Goal: Task Accomplishment & Management: Complete application form

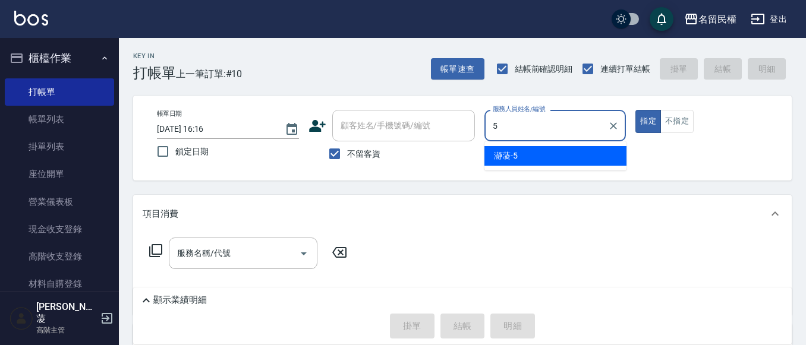
type input "瀞蓤-5"
type button "true"
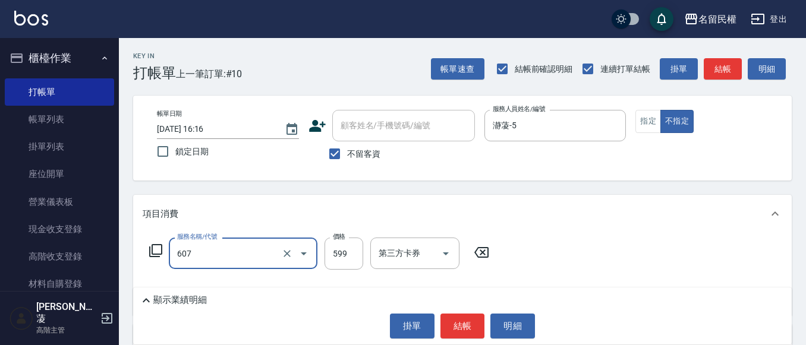
type input "[PERSON_NAME]頭皮冰鎮舒活洗髮(607)"
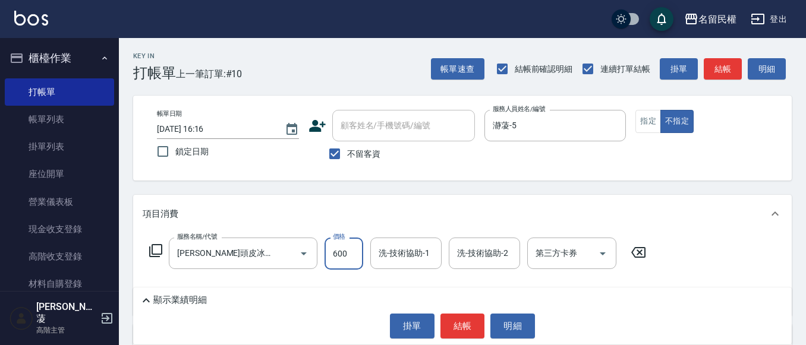
type input "600"
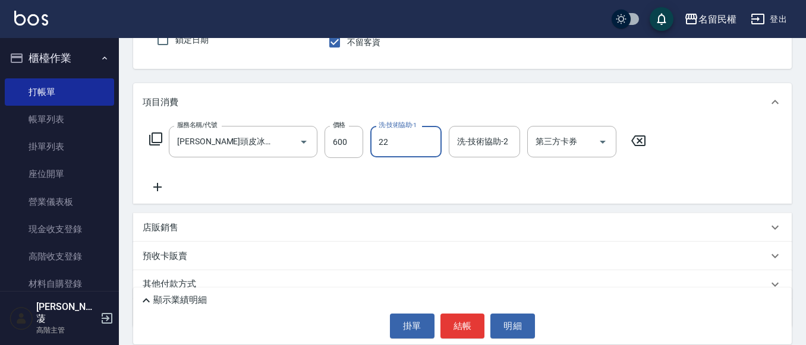
scroll to position [119, 0]
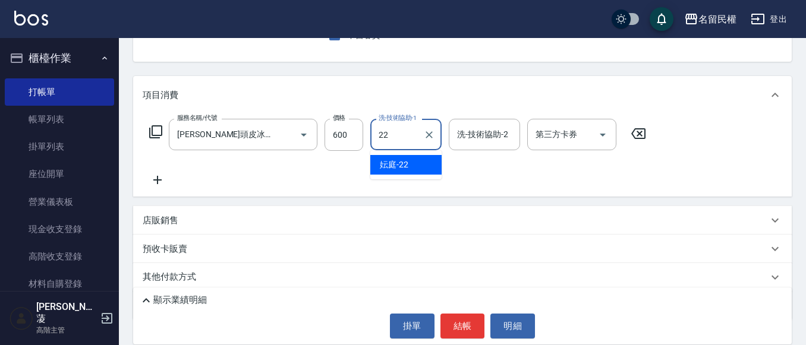
type input "妘庭-22"
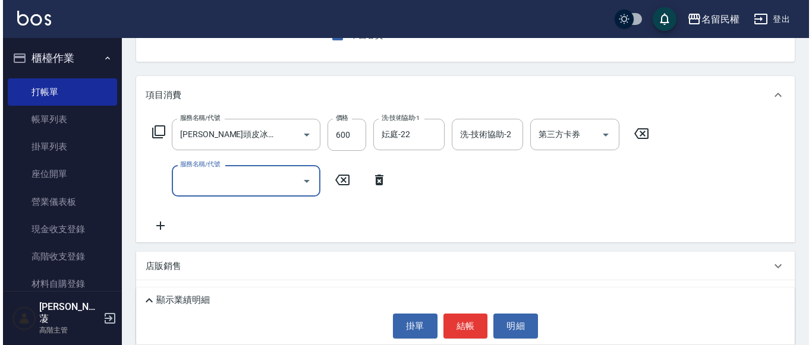
scroll to position [0, 0]
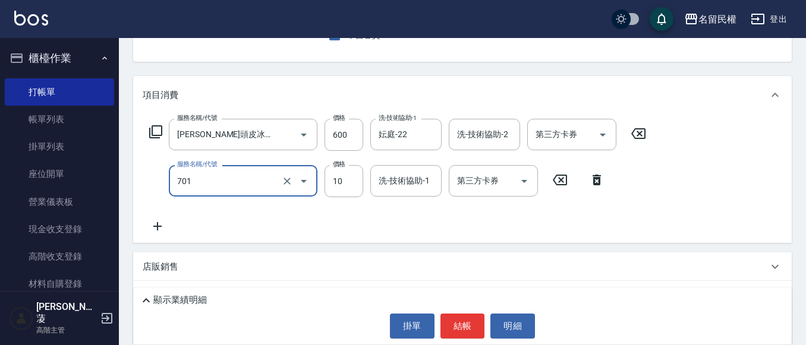
type input "[PERSON_NAME](701)"
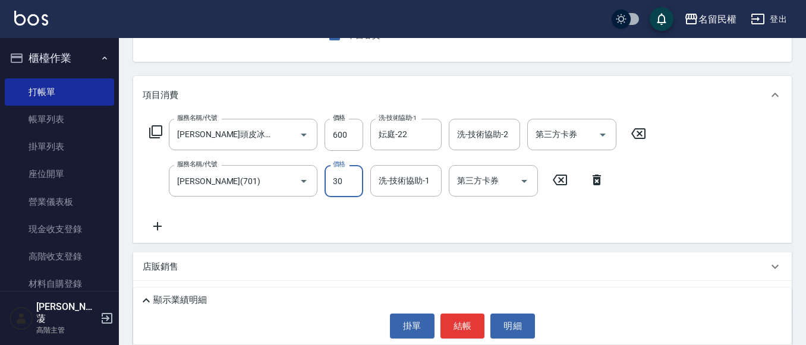
type input "30"
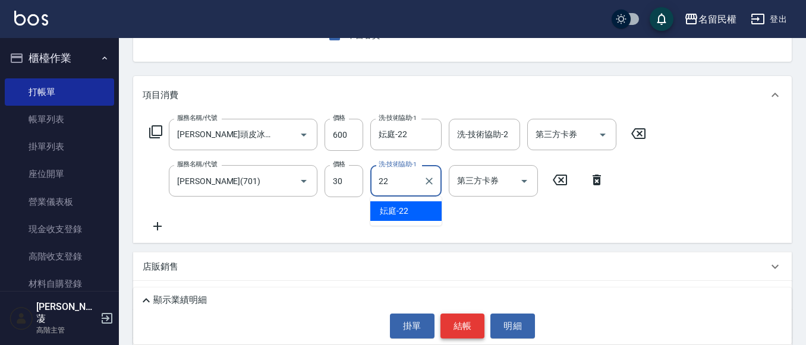
type input "妘庭-22"
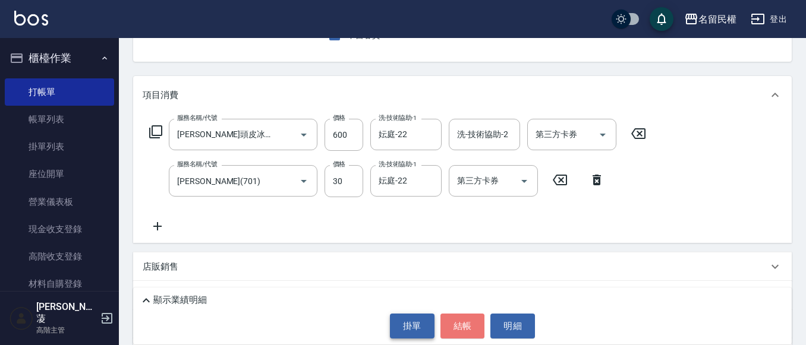
drag, startPoint x: 472, startPoint y: 324, endPoint x: 424, endPoint y: 333, distance: 48.9
click at [471, 324] on button "結帳" at bounding box center [462, 326] width 45 height 25
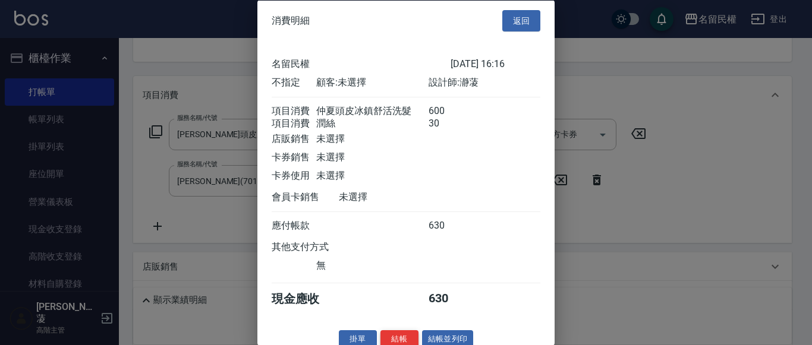
scroll to position [30, 0]
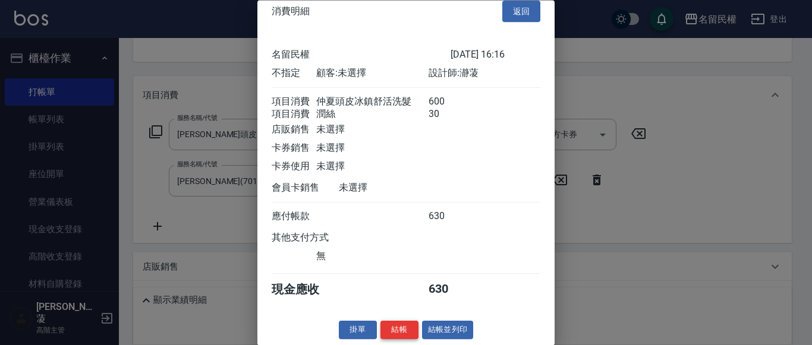
click at [399, 328] on button "結帳" at bounding box center [399, 331] width 38 height 18
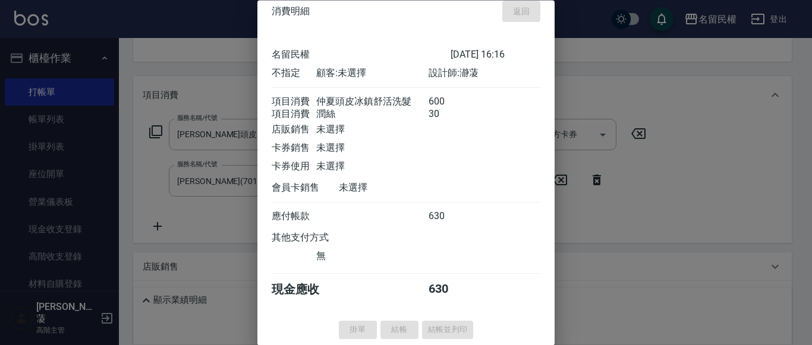
type input "[DATE] 17:21"
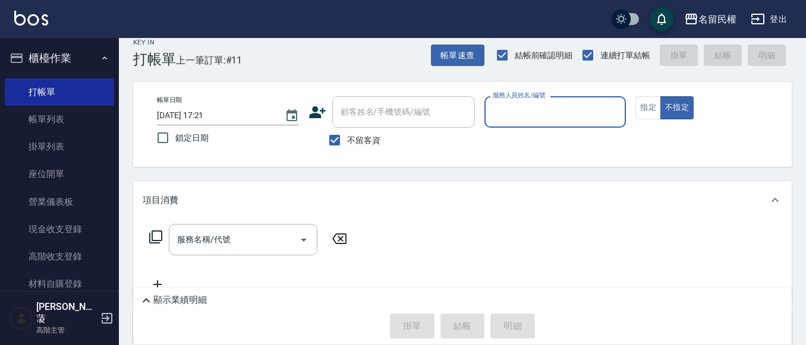
scroll to position [0, 0]
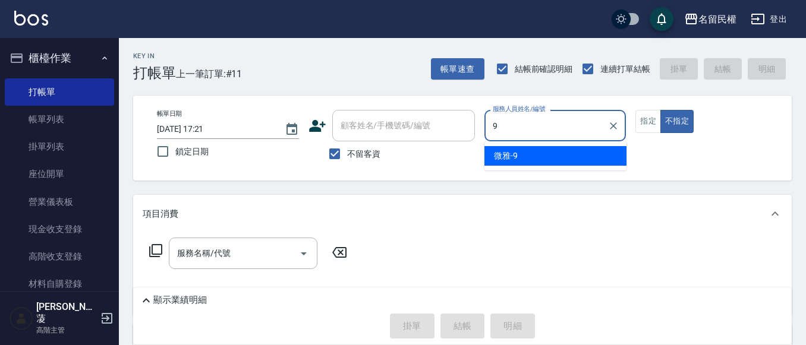
type input "微雅-9"
type button "false"
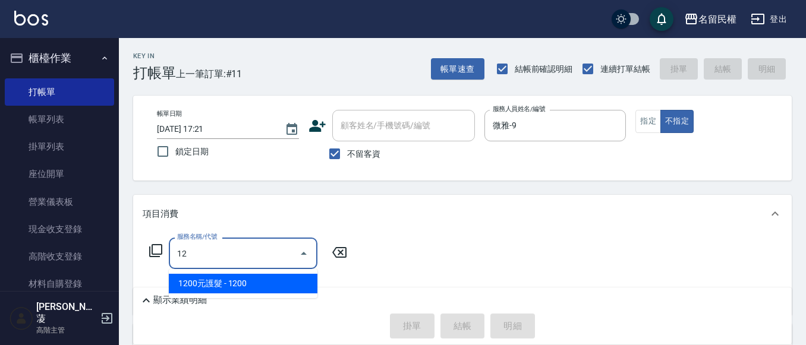
type input "1"
type input "指定洗剪(205)"
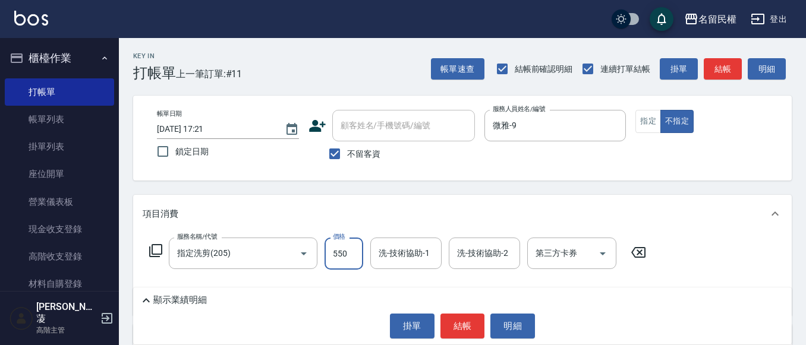
type input "550"
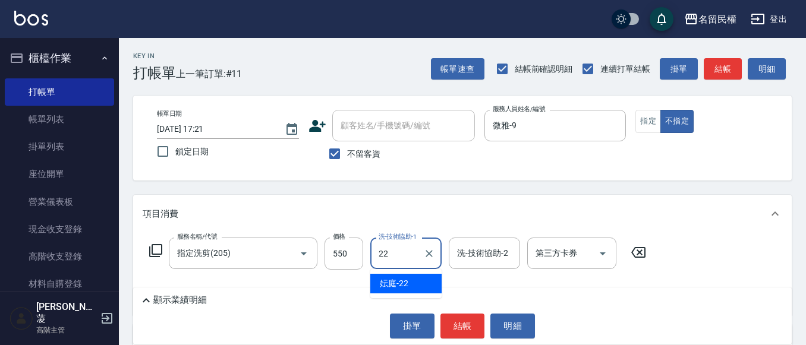
type input "妘庭-22"
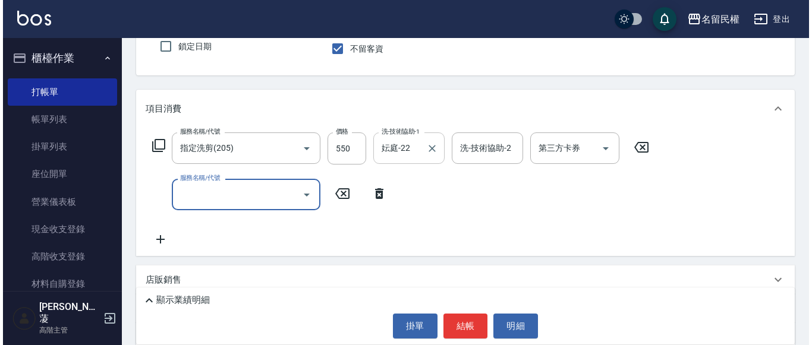
scroll to position [119, 0]
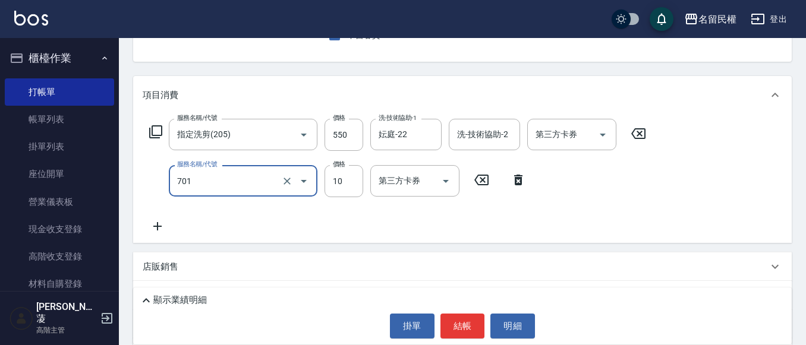
type input "[PERSON_NAME](701)"
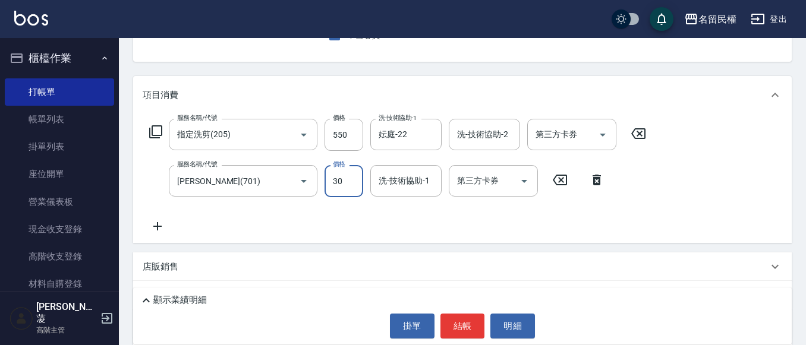
type input "30"
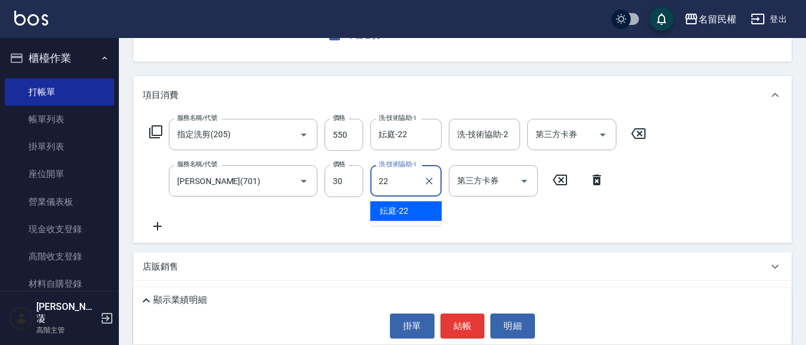
type input "妘庭-22"
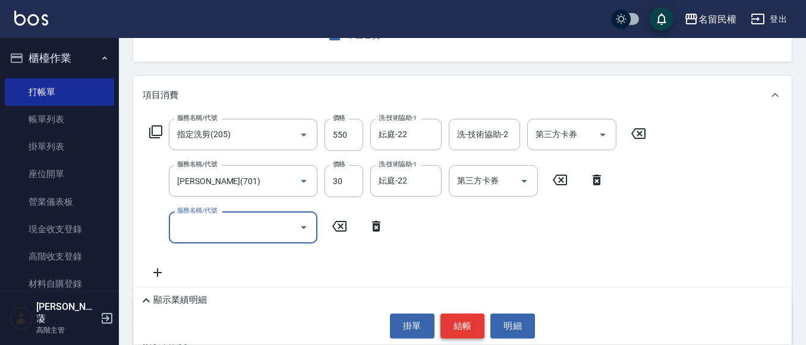
click at [459, 329] on button "結帳" at bounding box center [462, 326] width 45 height 25
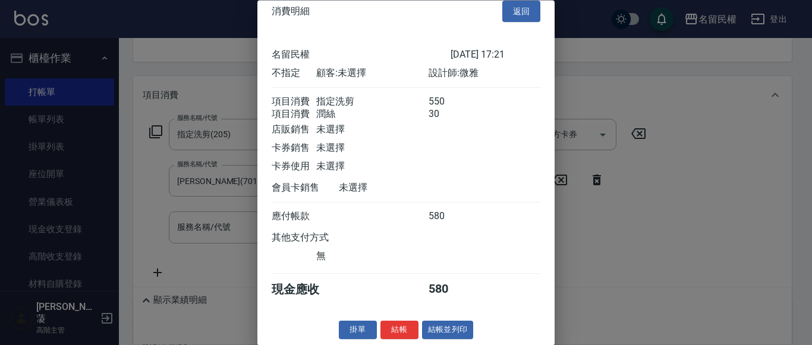
scroll to position [30, 0]
click at [395, 326] on button "結帳" at bounding box center [399, 331] width 38 height 18
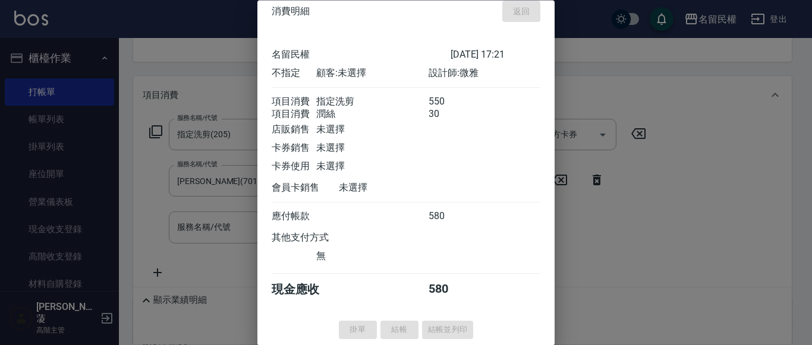
type input "[DATE] 17:28"
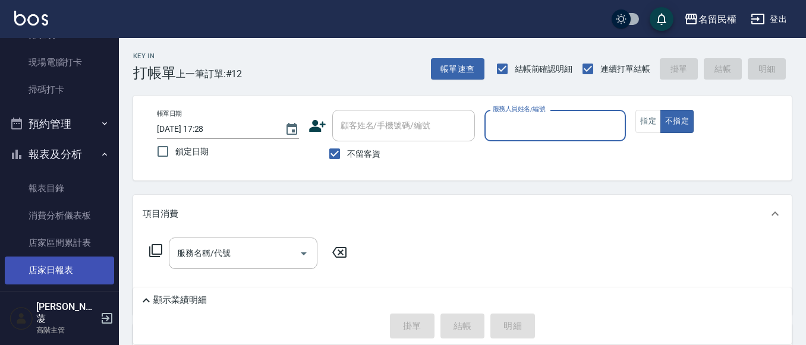
scroll to position [357, 0]
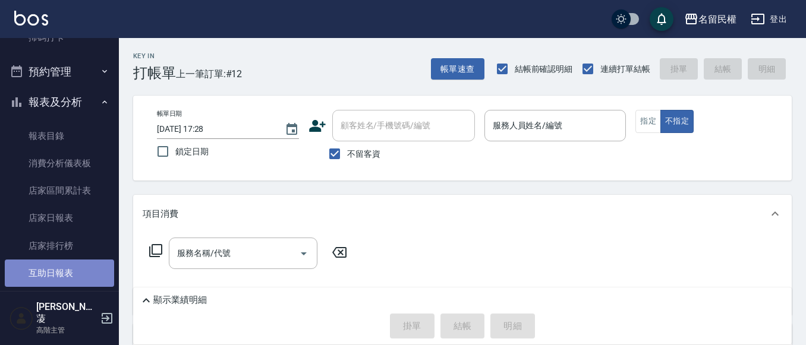
click at [65, 272] on link "互助日報表" at bounding box center [59, 273] width 109 height 27
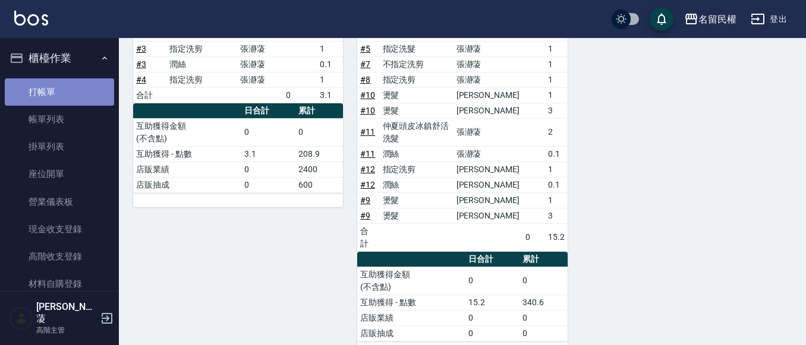
click at [78, 93] on link "打帳單" at bounding box center [59, 91] width 109 height 27
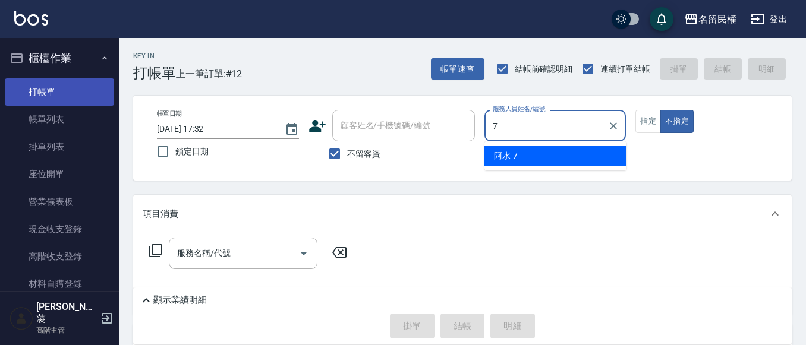
type input "阿水-7"
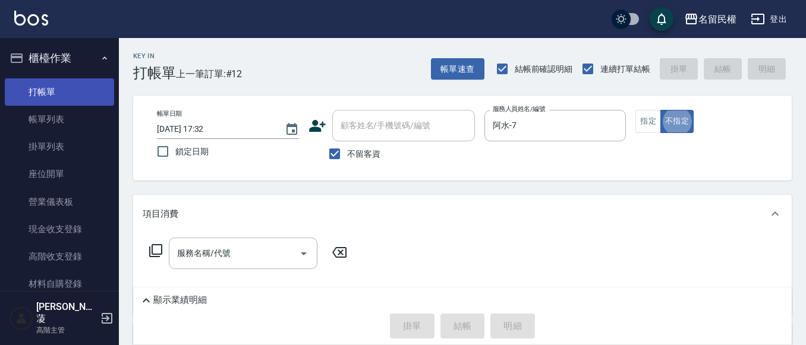
type button "false"
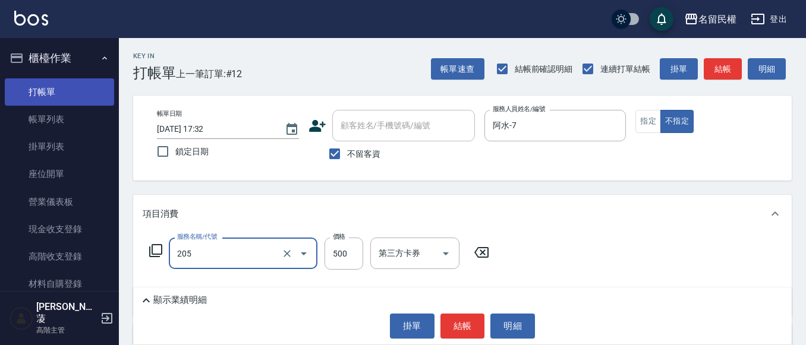
type input "指定洗剪(205)"
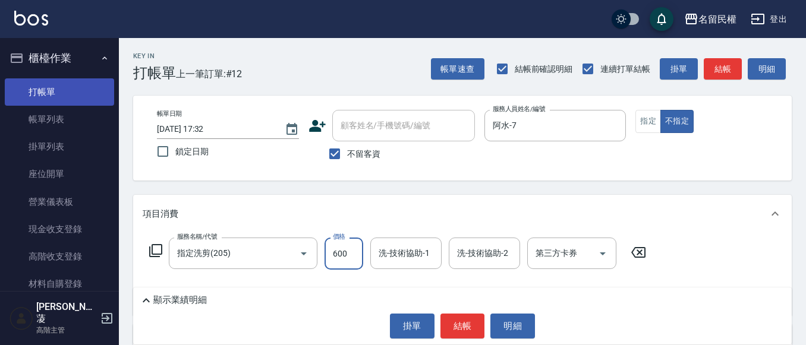
type input "600"
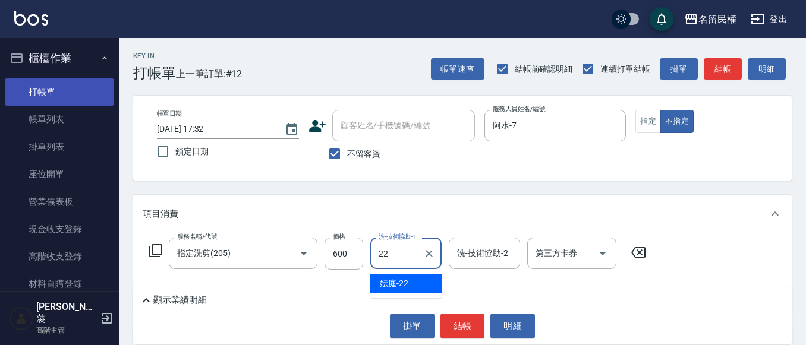
type input "妘庭-22"
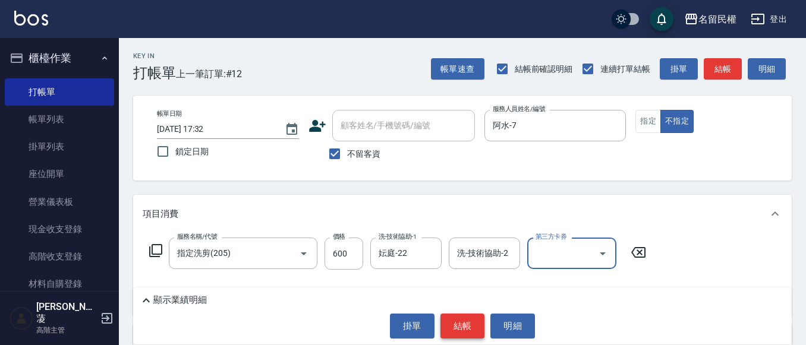
click at [458, 336] on button "結帳" at bounding box center [462, 326] width 45 height 25
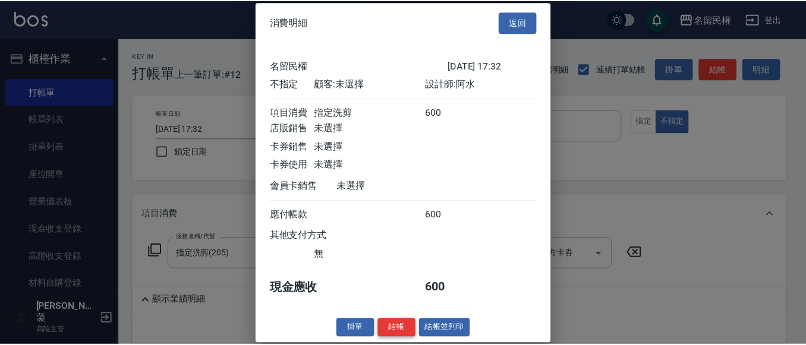
scroll to position [15, 0]
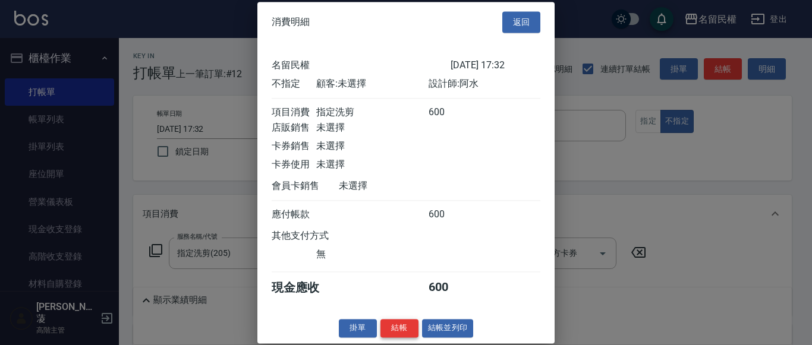
click at [386, 327] on button "結帳" at bounding box center [399, 328] width 38 height 18
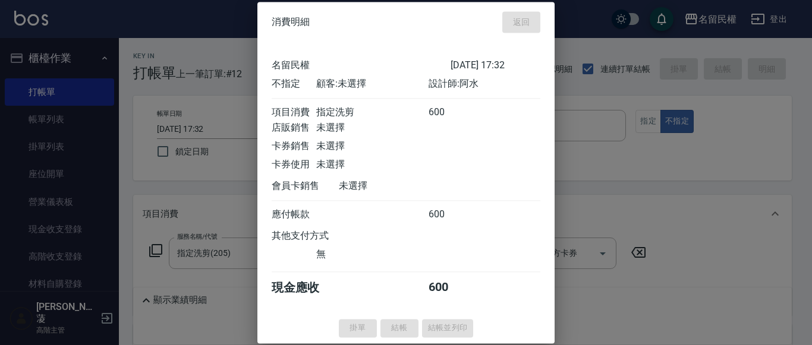
type input "[DATE] 18:02"
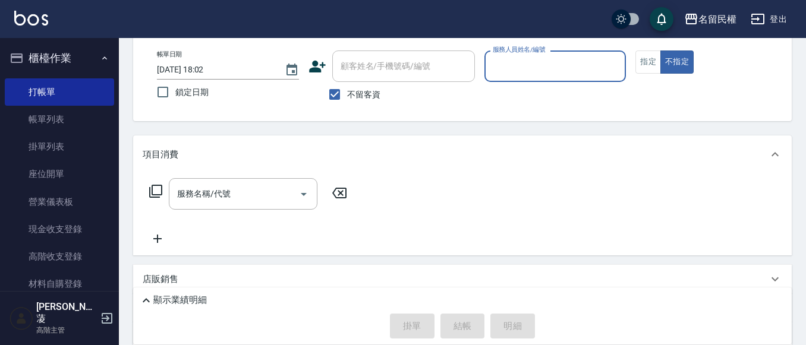
scroll to position [0, 0]
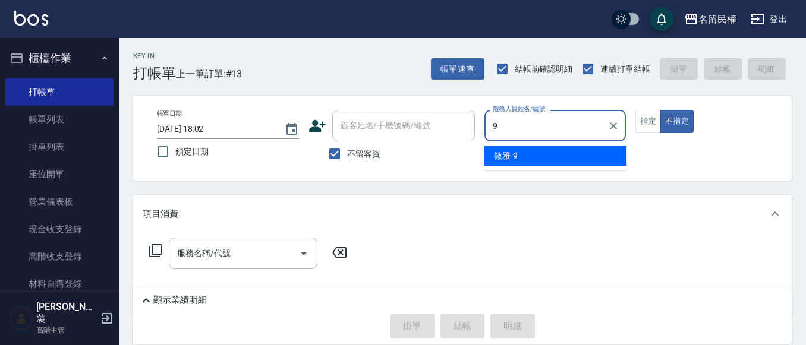
type input "微雅-9"
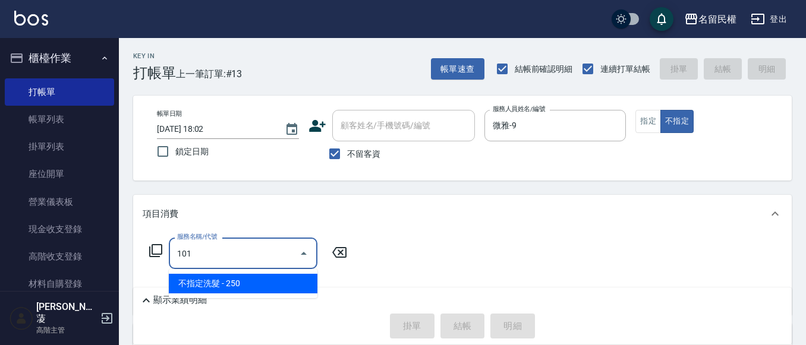
type input "不指定洗髮(101)"
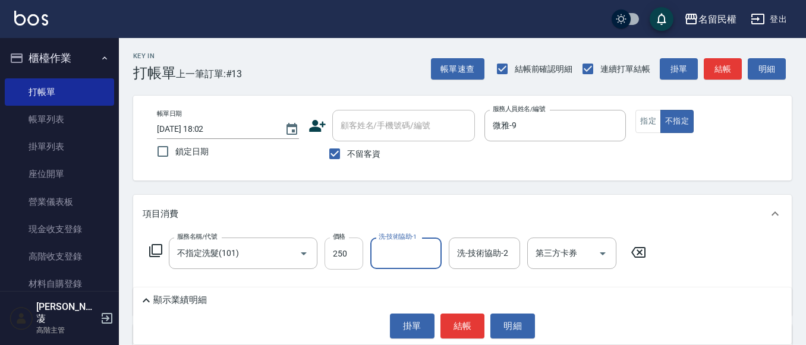
click at [351, 256] on input "250" at bounding box center [343, 254] width 39 height 32
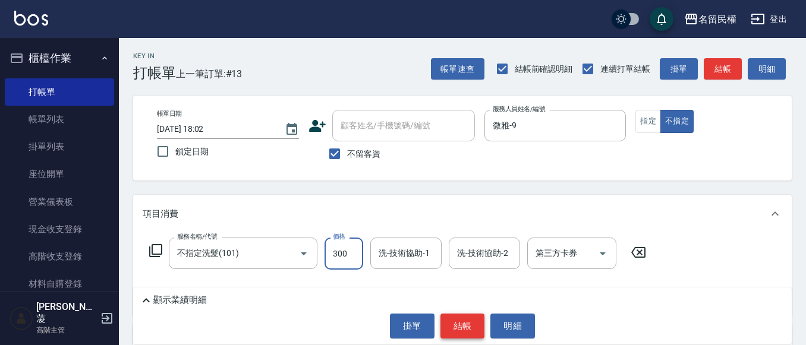
type input "300"
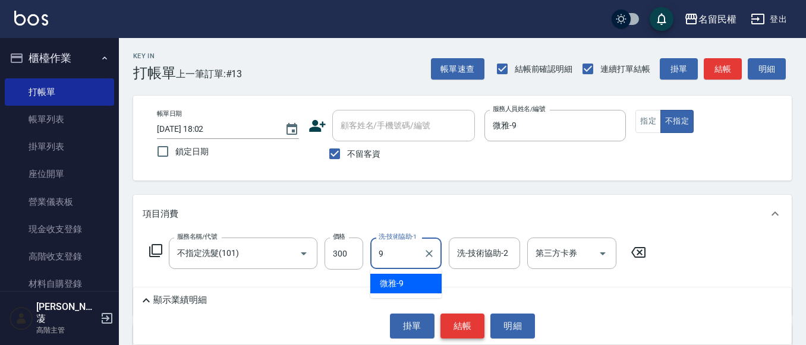
type input "微雅-9"
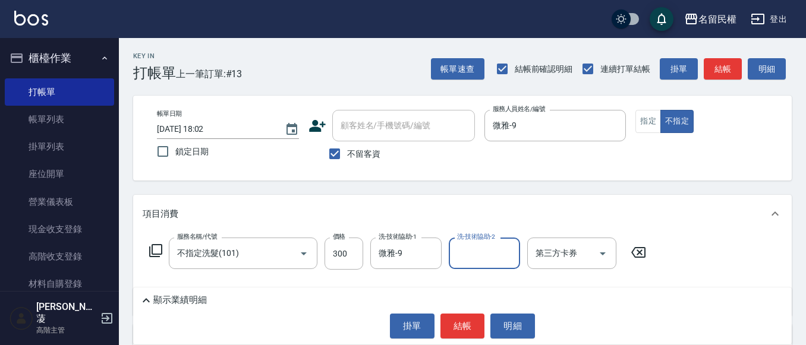
drag, startPoint x: 453, startPoint y: 315, endPoint x: 390, endPoint y: 300, distance: 64.7
click at [451, 310] on div "顯示業績明細 掛單 結帳 明細" at bounding box center [462, 316] width 658 height 57
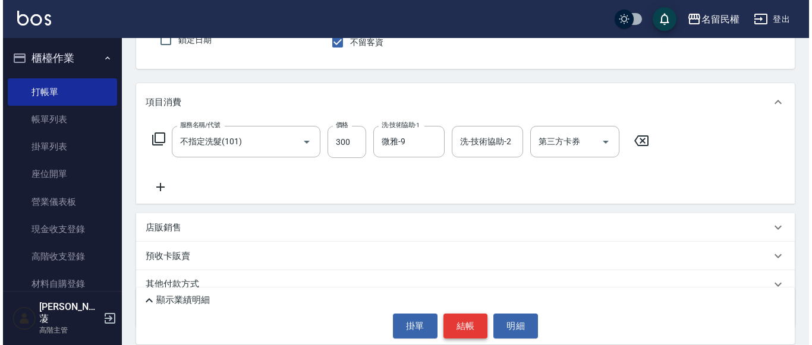
scroll to position [119, 0]
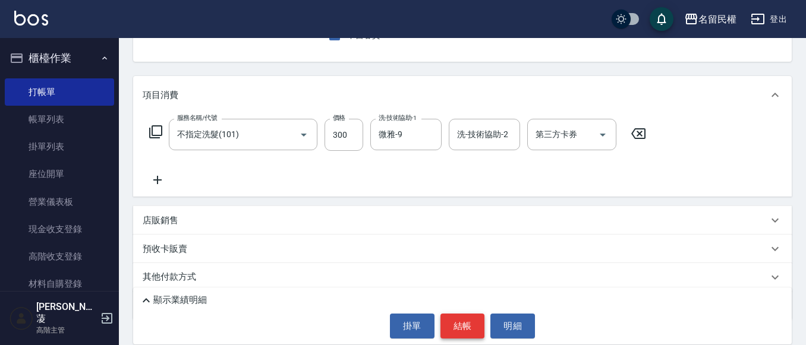
click at [446, 336] on button "結帳" at bounding box center [462, 326] width 45 height 25
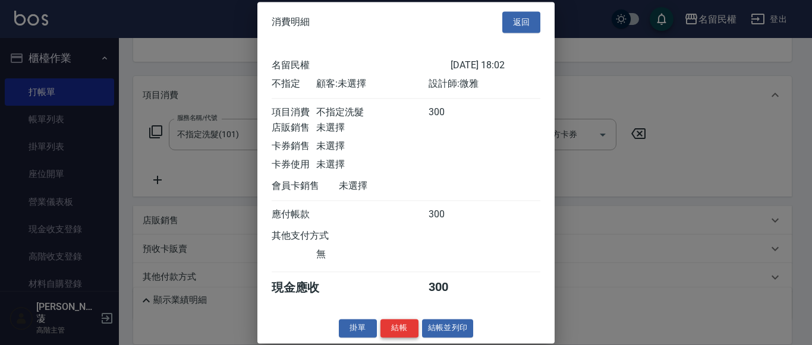
scroll to position [15, 0]
drag, startPoint x: 395, startPoint y: 327, endPoint x: 401, endPoint y: 320, distance: 9.4
click at [396, 327] on button "結帳" at bounding box center [399, 328] width 38 height 18
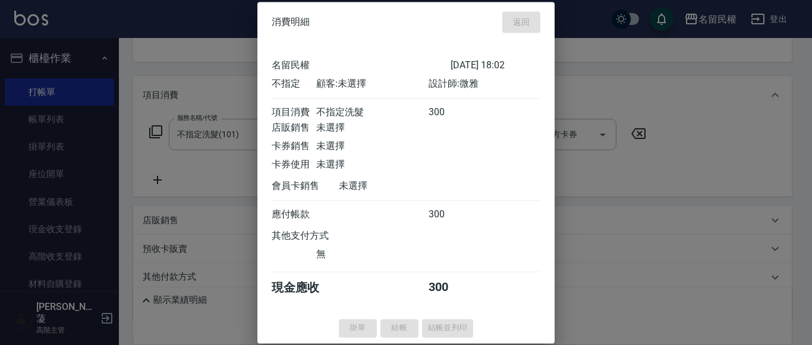
type input "[DATE] 18:11"
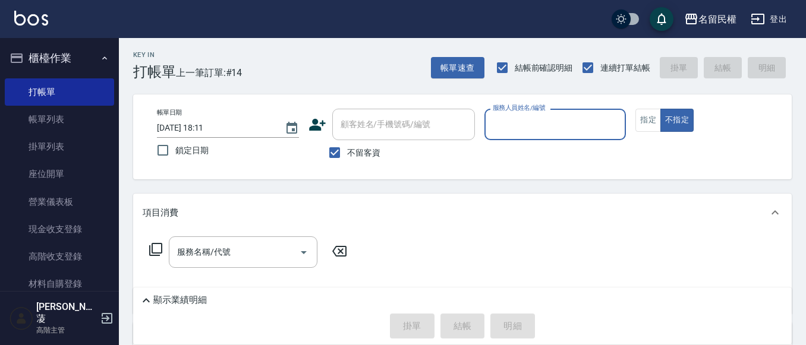
scroll to position [0, 0]
